Goal: Task Accomplishment & Management: Manage account settings

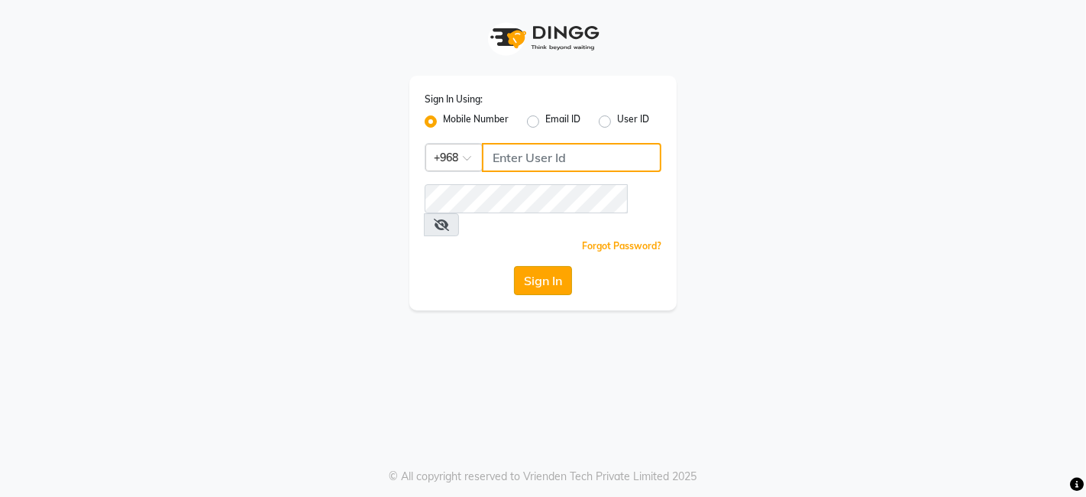
type input "79325124"
click at [545, 266] on button "Sign In" at bounding box center [543, 280] width 58 height 29
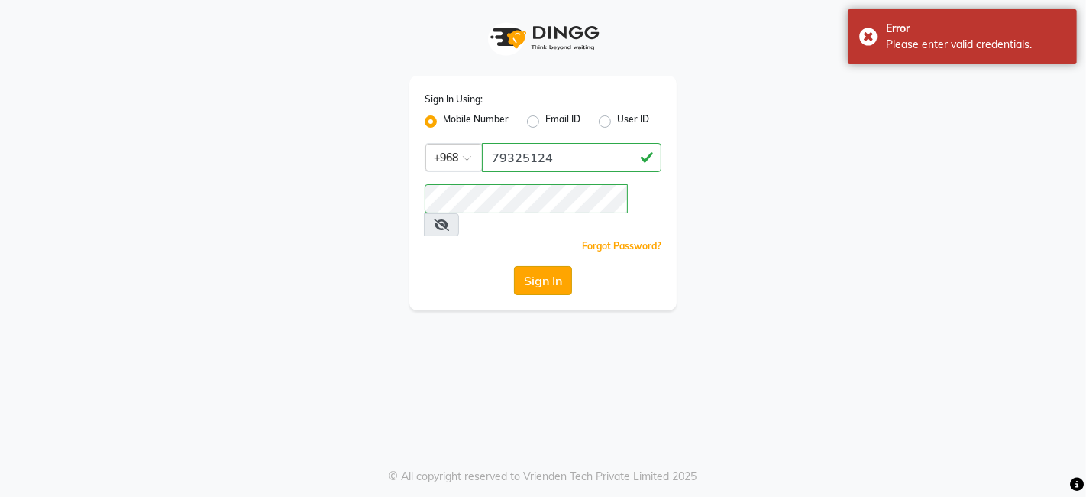
click at [545, 266] on button "Sign In" at bounding box center [543, 280] width 58 height 29
click at [296, 199] on div "Sign In Using: Mobile Number Email ID User ID Country Code × [PHONE_NUMBER] Rem…" at bounding box center [543, 155] width 871 height 310
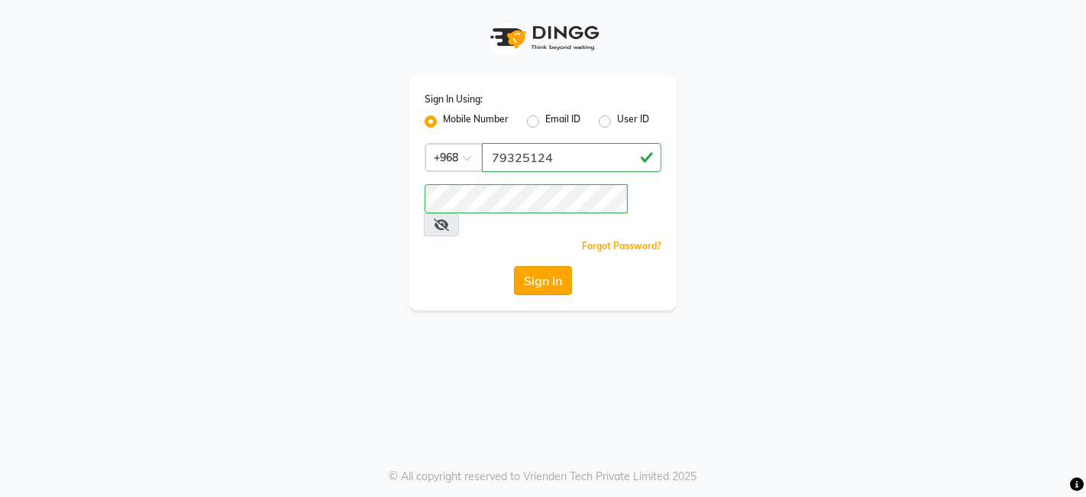
click at [539, 266] on button "Sign In" at bounding box center [543, 280] width 58 height 29
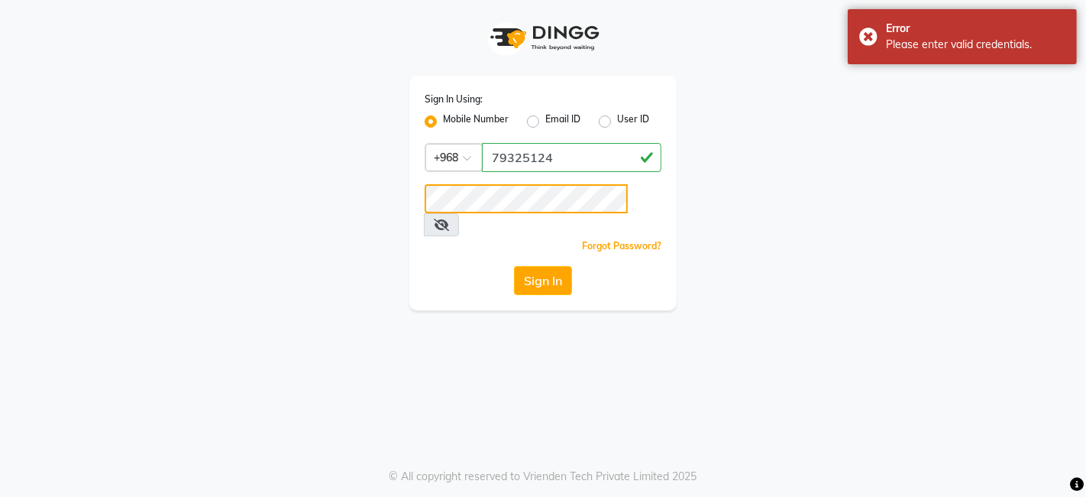
click at [260, 200] on div "Sign In Using: Mobile Number Email ID User ID Country Code × [PHONE_NUMBER] Rem…" at bounding box center [543, 155] width 871 height 310
click at [514, 266] on button "Sign In" at bounding box center [543, 280] width 58 height 29
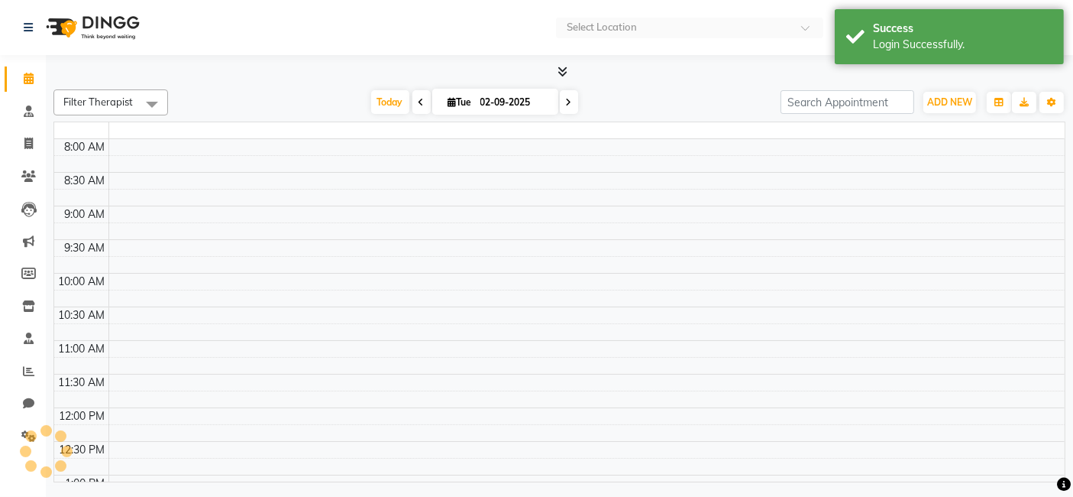
select select "en"
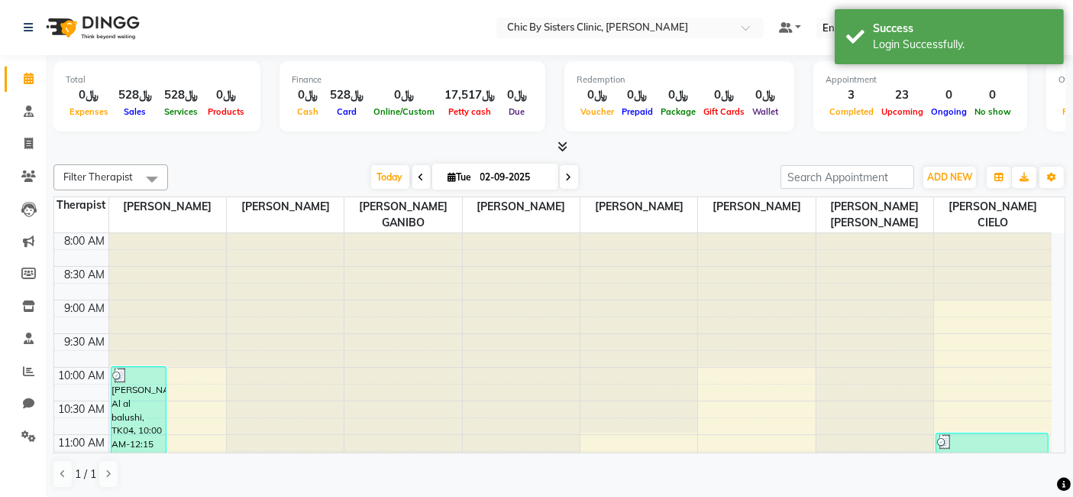
click at [505, 180] on input "02-09-2025" at bounding box center [514, 177] width 76 height 23
select select "9"
select select "2025"
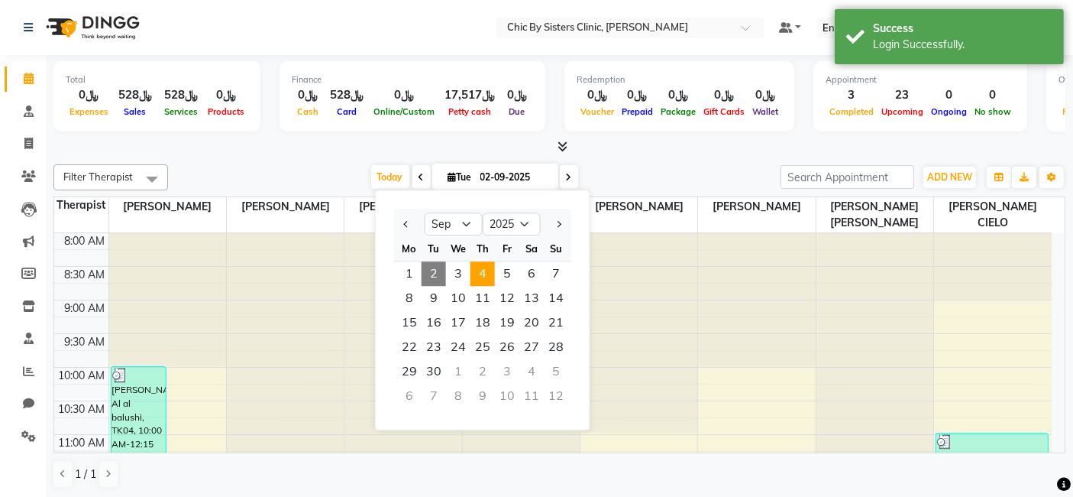
click at [481, 272] on span "4" at bounding box center [483, 273] width 24 height 24
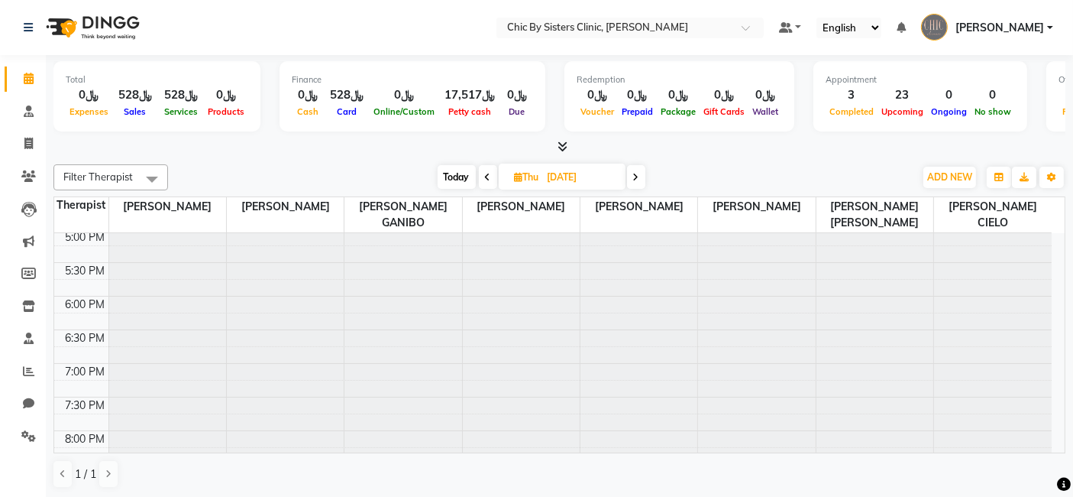
click at [456, 175] on span "Today" at bounding box center [457, 177] width 38 height 24
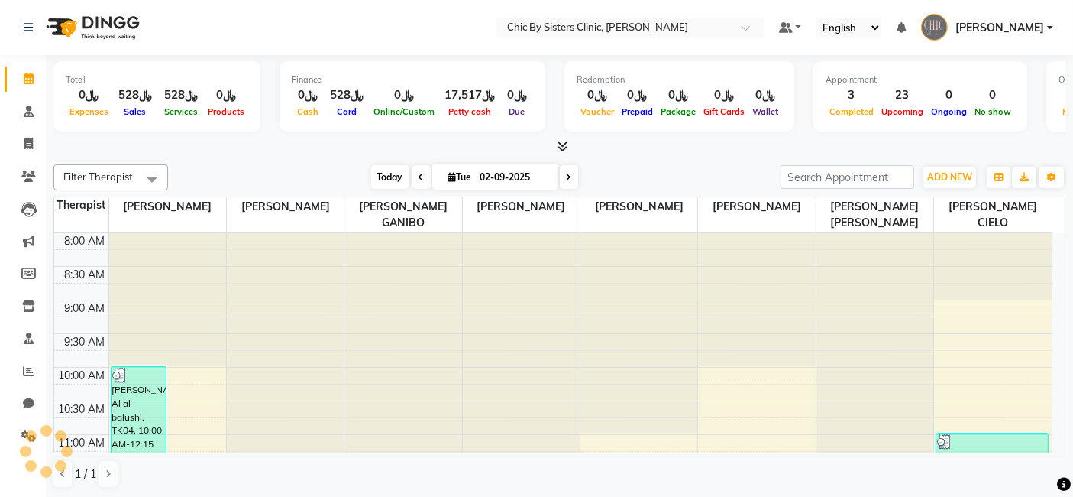
scroll to position [399, 0]
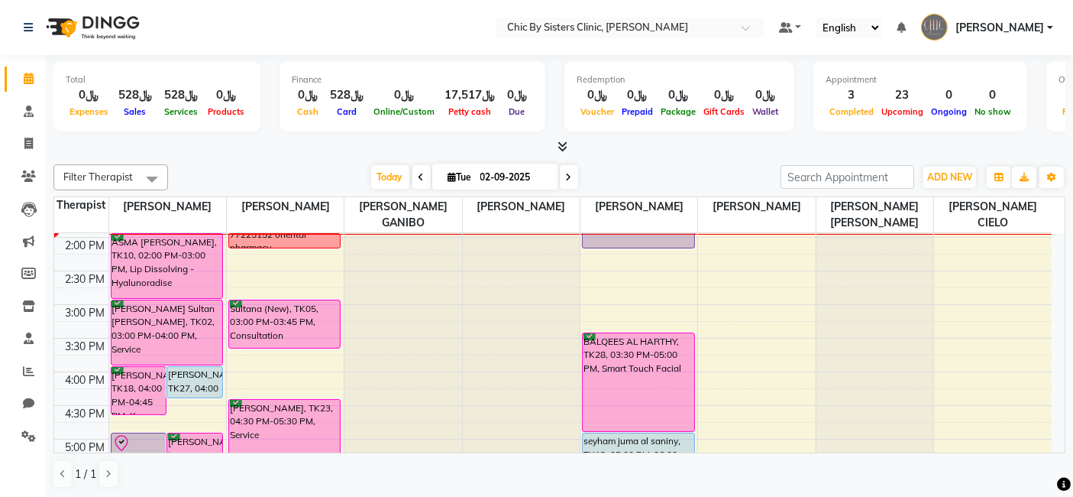
click at [566, 176] on icon at bounding box center [569, 177] width 6 height 9
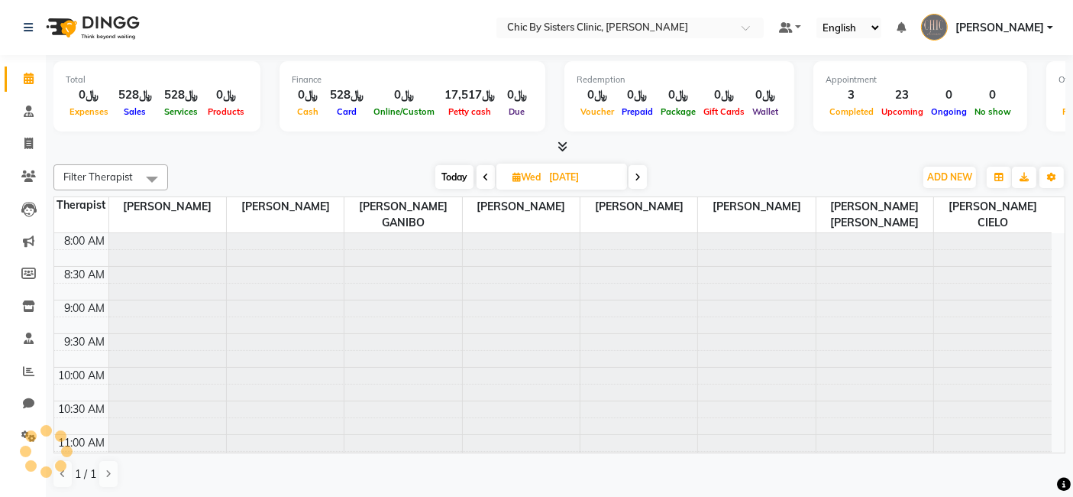
scroll to position [400, 0]
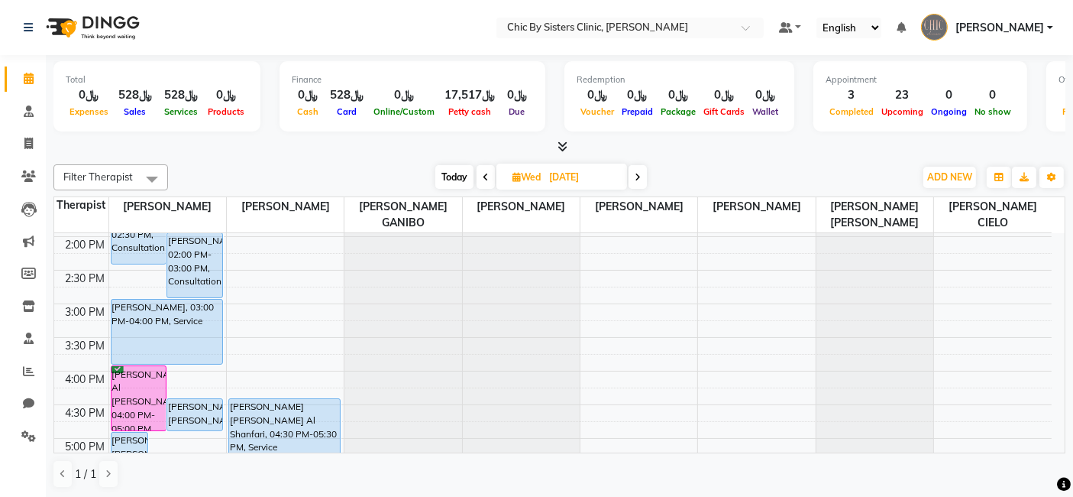
click at [638, 175] on icon at bounding box center [638, 177] width 6 height 9
type input "[DATE]"
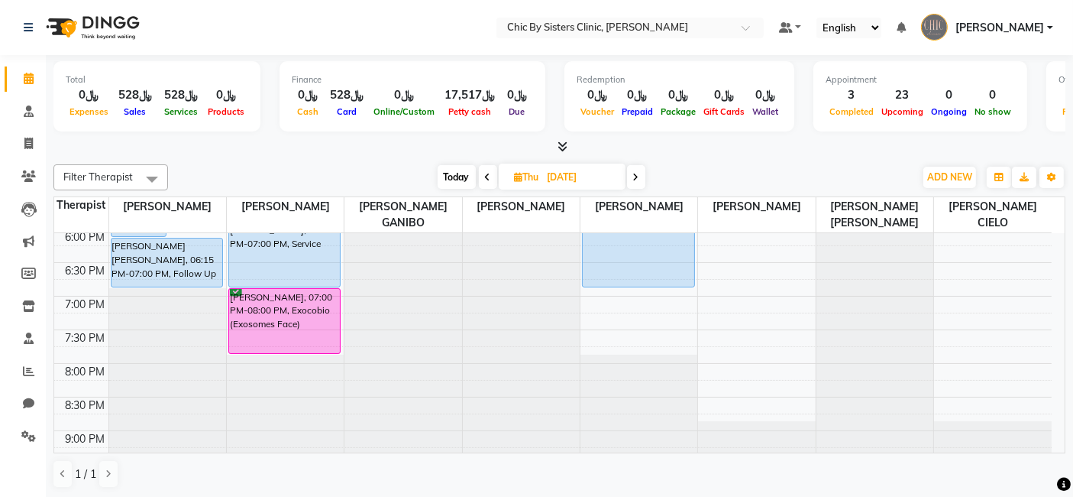
scroll to position [676, 0]
click at [378, 167] on div "[DATE] [DATE]" at bounding box center [541, 177] width 731 height 23
click at [27, 171] on icon at bounding box center [28, 175] width 15 height 11
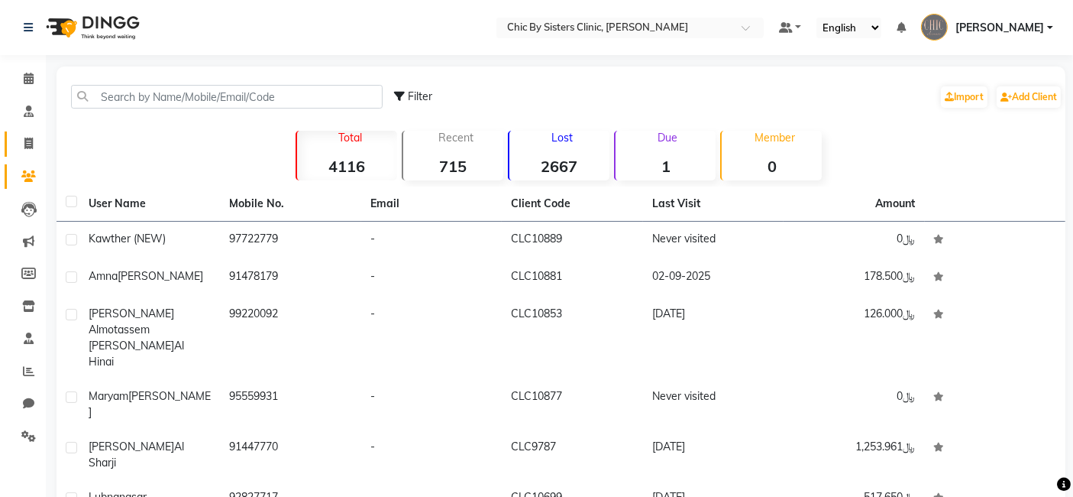
click at [23, 133] on link "Invoice" at bounding box center [23, 143] width 37 height 25
select select "service"
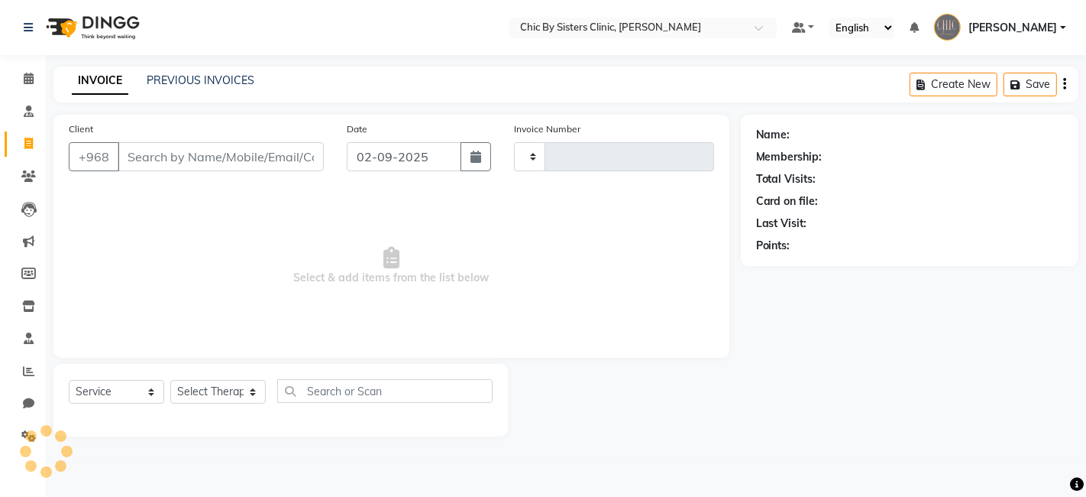
type input "2033"
select select "6348"
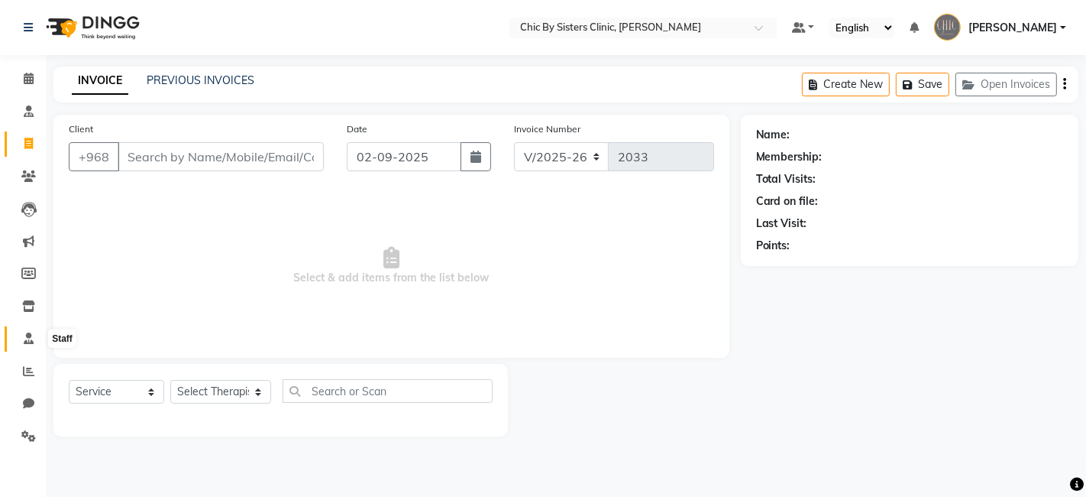
click at [24, 335] on icon at bounding box center [29, 337] width 10 height 11
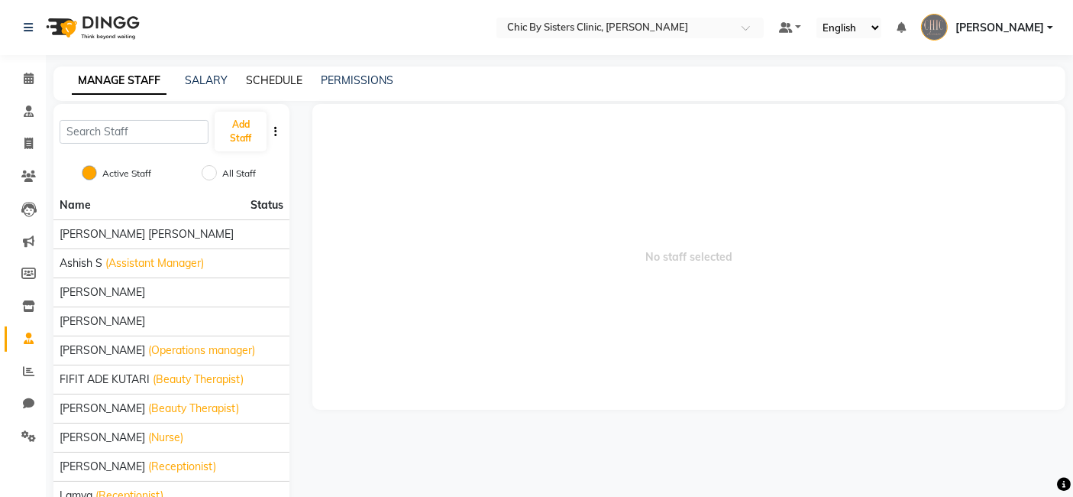
click at [270, 79] on link "SCHEDULE" at bounding box center [274, 80] width 57 height 14
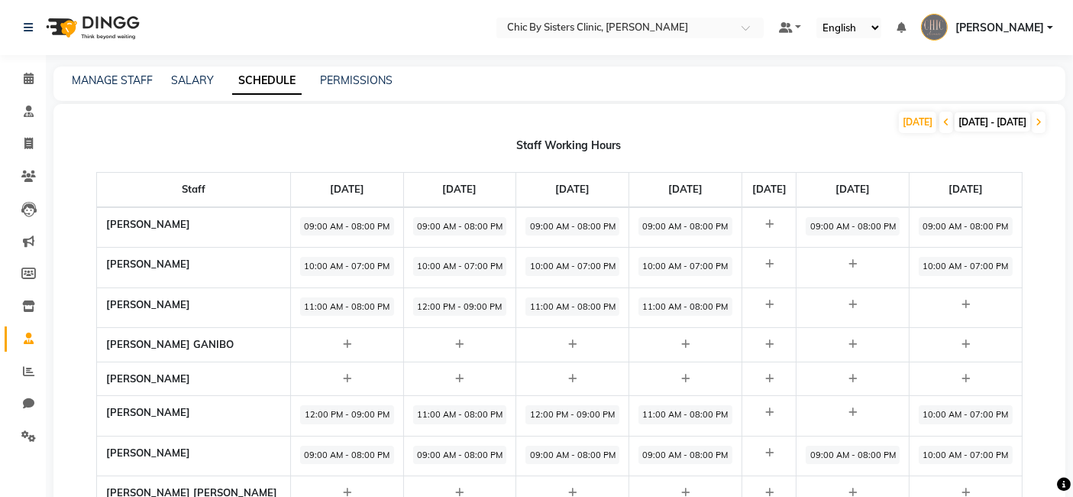
click at [660, 306] on span "11:00 AM - 08:00 PM" at bounding box center [686, 306] width 94 height 19
select select "11:00 AM"
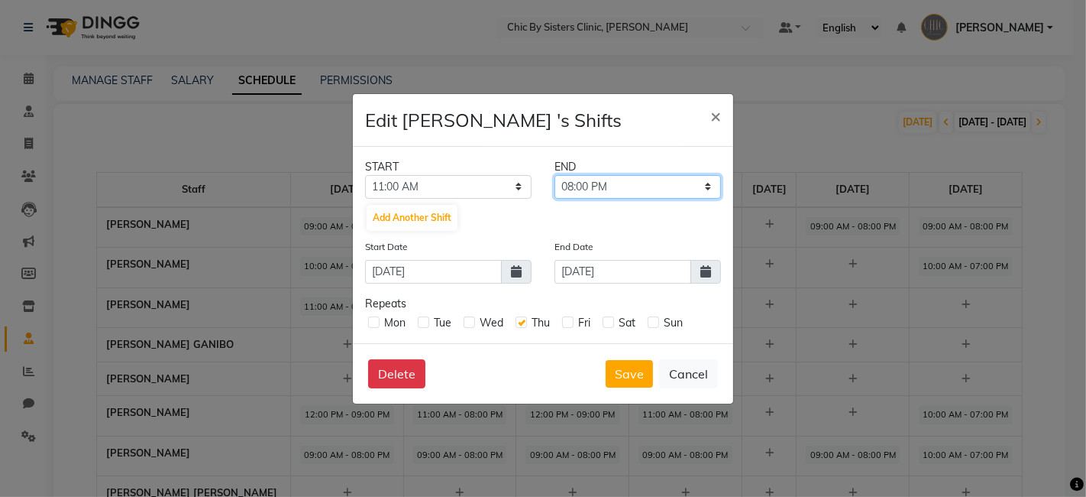
click at [710, 187] on select "11:15 AM 11:30 AM 11:45 AM 12:00 PM 12:15 PM 12:30 PM 12:45 PM 01:00 PM 01:15 P…" at bounding box center [638, 187] width 167 height 24
select select "09:00 PM"
click at [555, 175] on select "11:15 AM 11:30 AM 11:45 AM 12:00 PM 12:15 PM 12:30 PM 12:45 PM 01:00 PM 01:15 P…" at bounding box center [638, 187] width 167 height 24
click at [634, 372] on button "Save" at bounding box center [629, 374] width 47 height 28
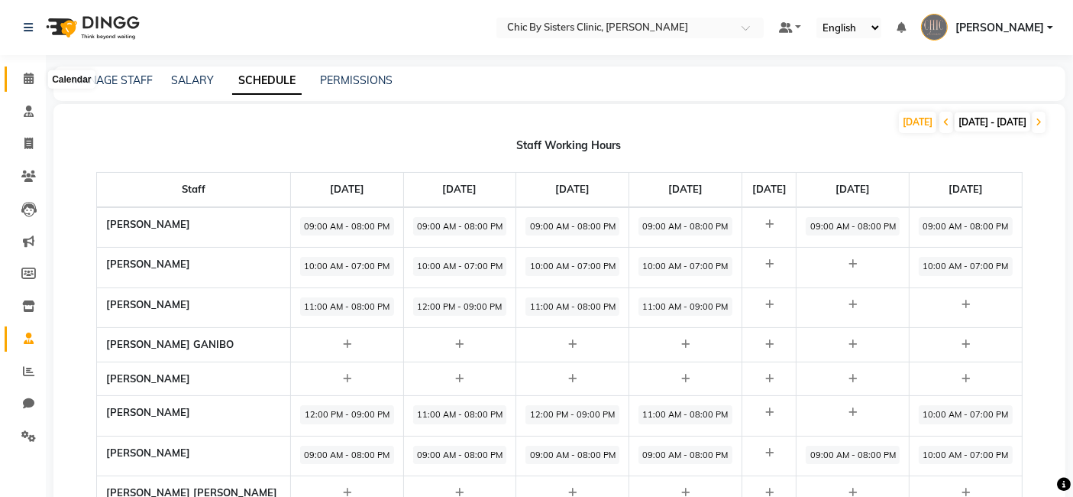
click at [28, 78] on icon at bounding box center [29, 78] width 10 height 11
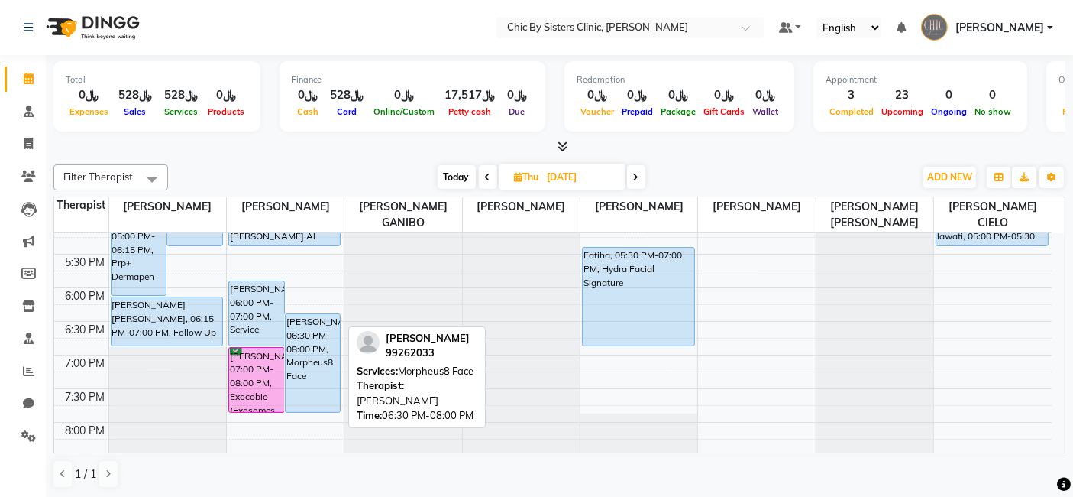
scroll to position [619, 0]
